Goal: Information Seeking & Learning: Learn about a topic

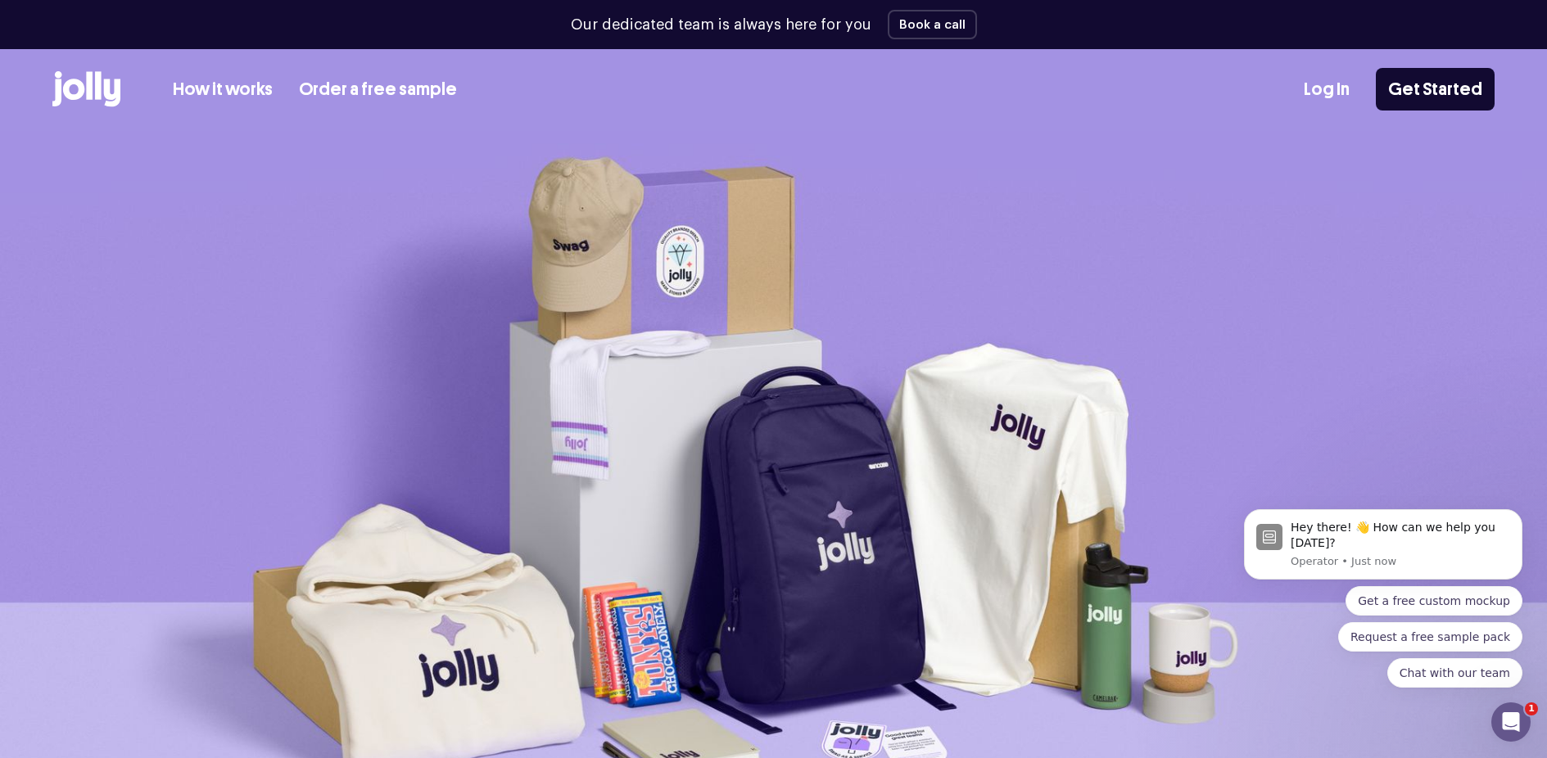
click at [82, 86] on icon at bounding box center [73, 89] width 21 height 21
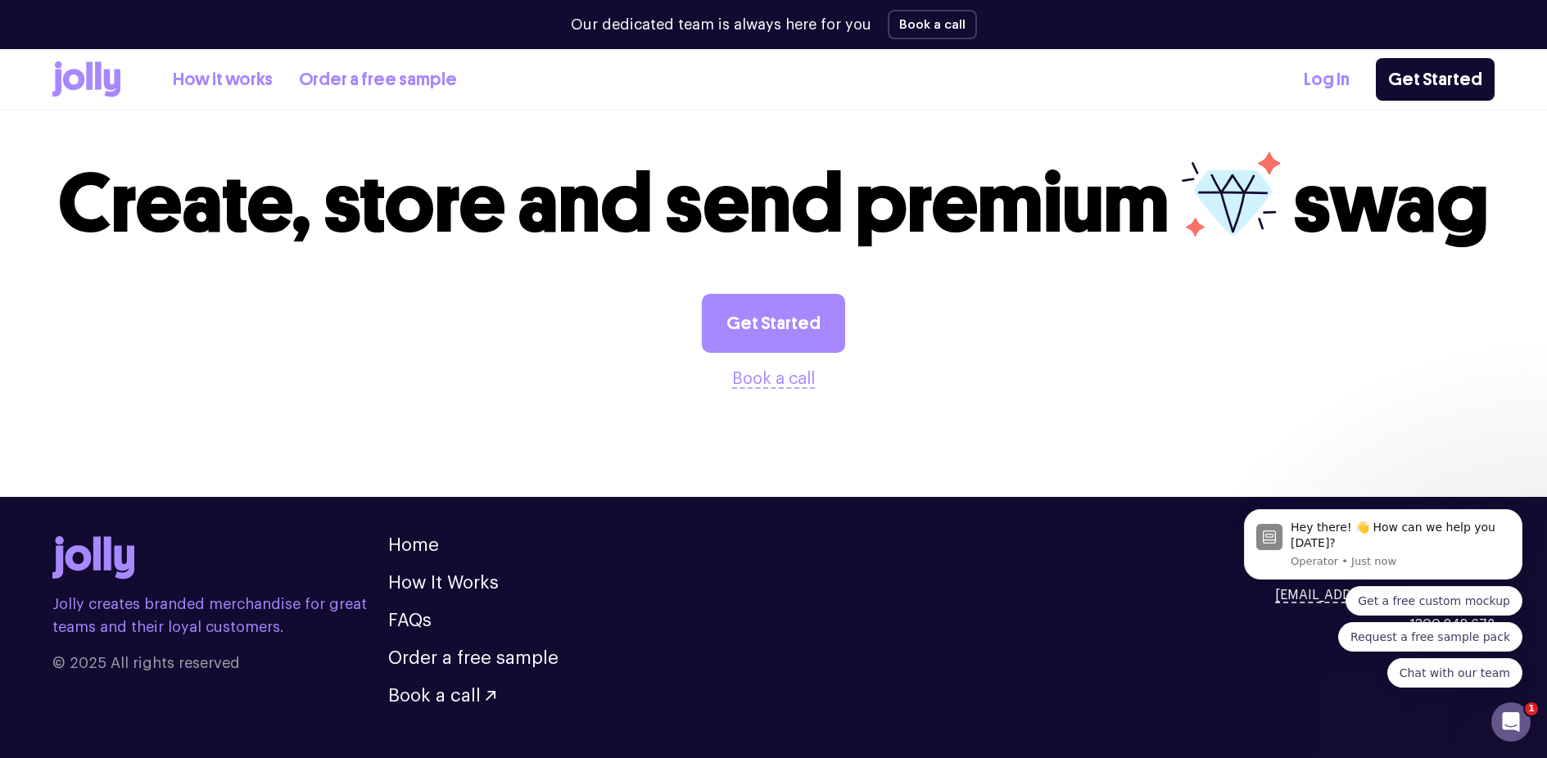
scroll to position [4546, 0]
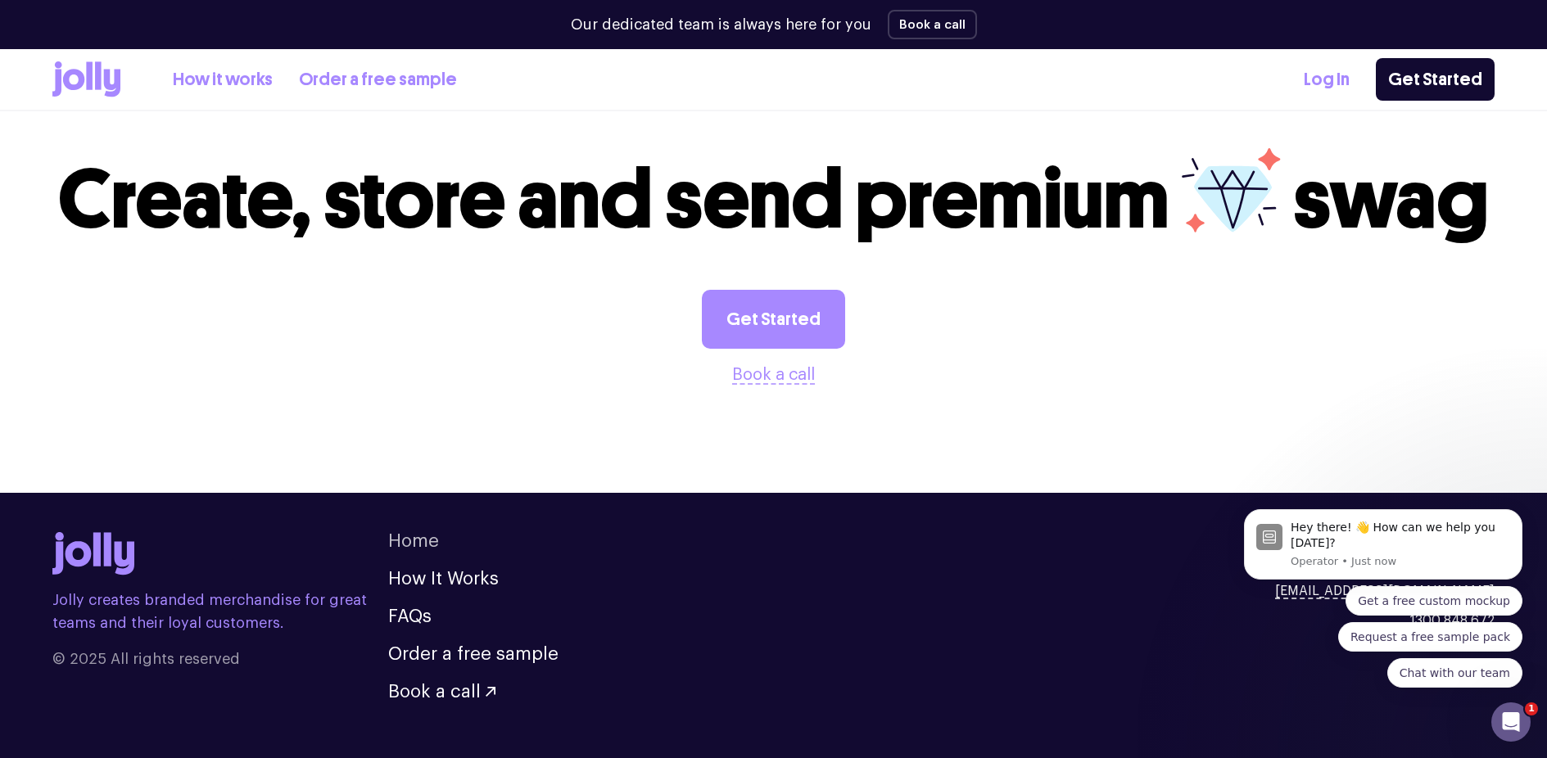
click at [428, 532] on link "Home" at bounding box center [413, 541] width 51 height 18
click at [414, 608] on link "FAQs" at bounding box center [409, 617] width 43 height 18
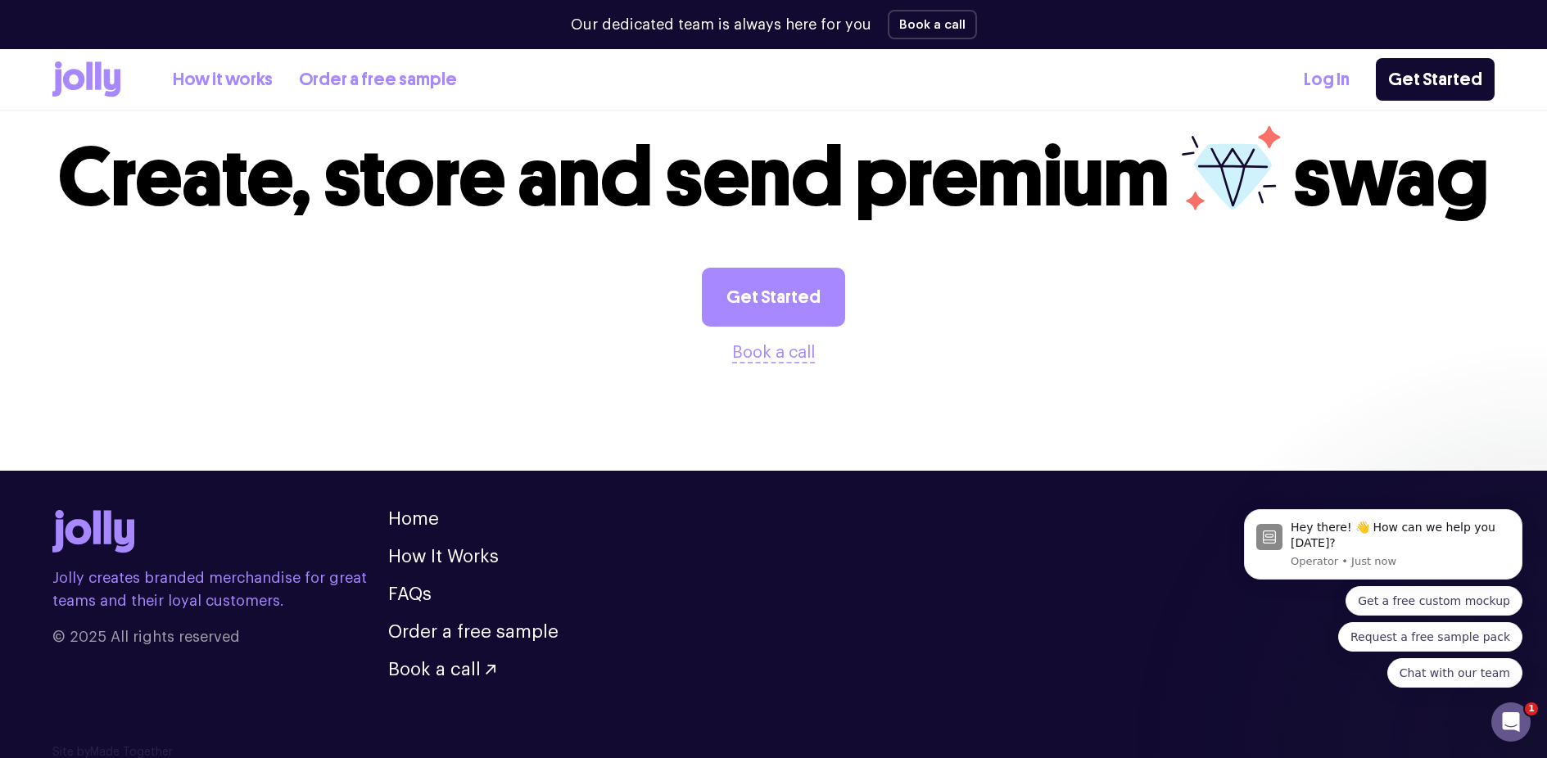
scroll to position [3015, 0]
